Goal: Transaction & Acquisition: Obtain resource

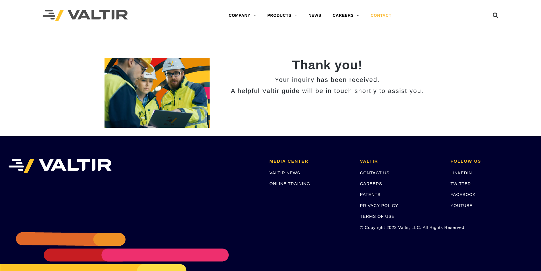
click at [385, 13] on link "CONTACT" at bounding box center [381, 15] width 32 height 11
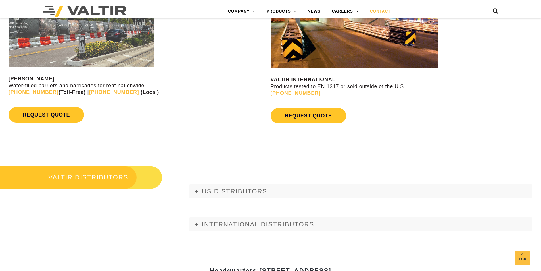
scroll to position [552, 0]
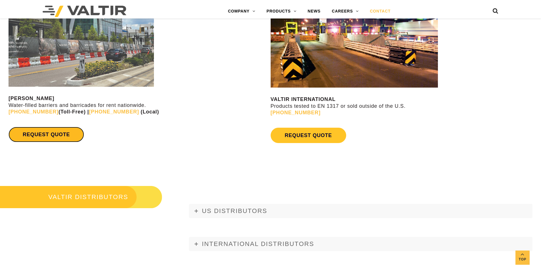
click at [62, 137] on link "REQUEST QUOTE" at bounding box center [47, 134] width 76 height 15
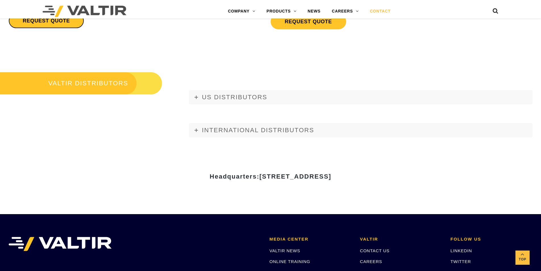
scroll to position [739, 0]
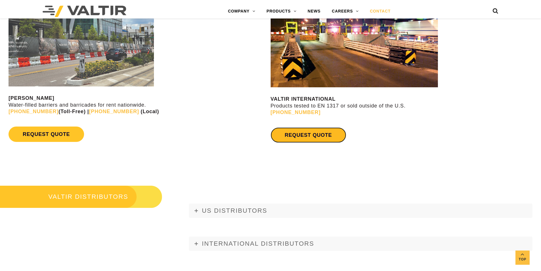
click at [316, 139] on link "REQUEST QUOTE" at bounding box center [309, 134] width 76 height 15
